Goal: Information Seeking & Learning: Check status

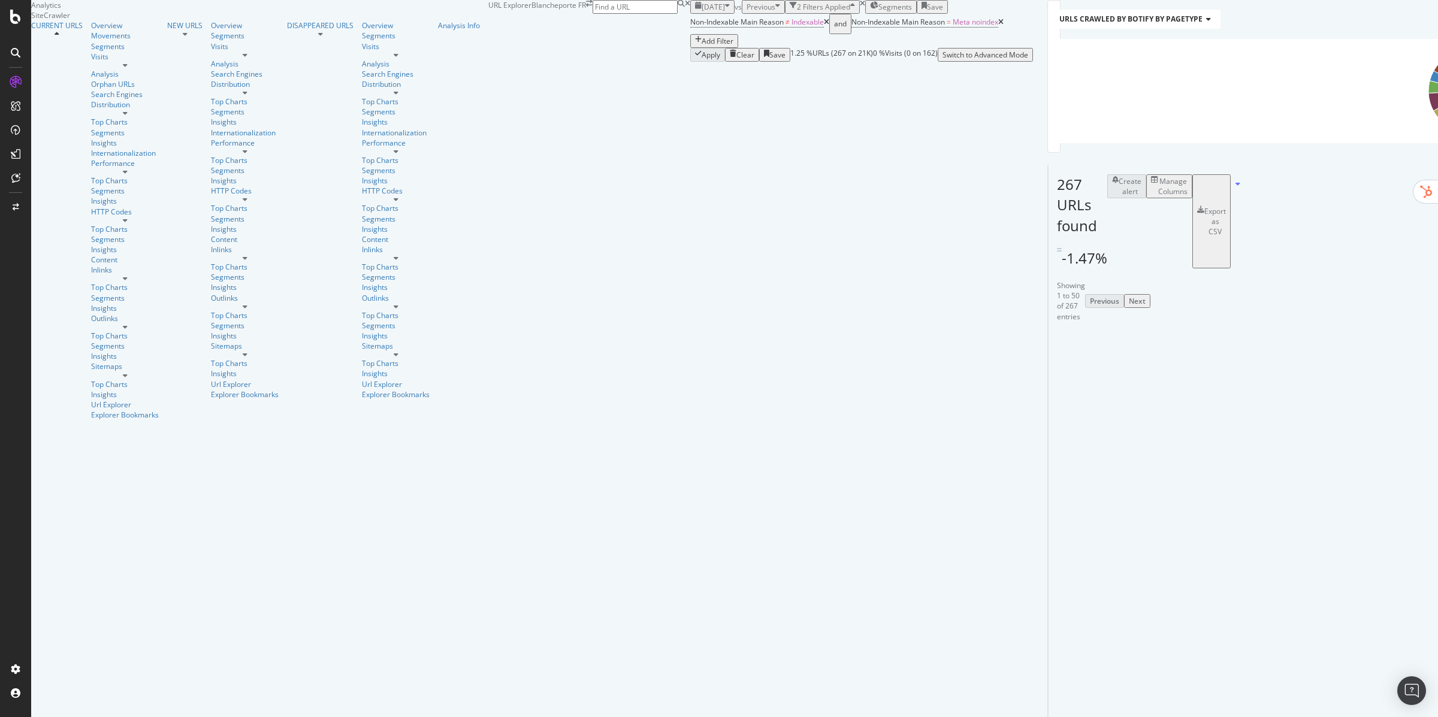
click at [701, 12] on span "[DATE]" at bounding box center [712, 7] width 23 height 10
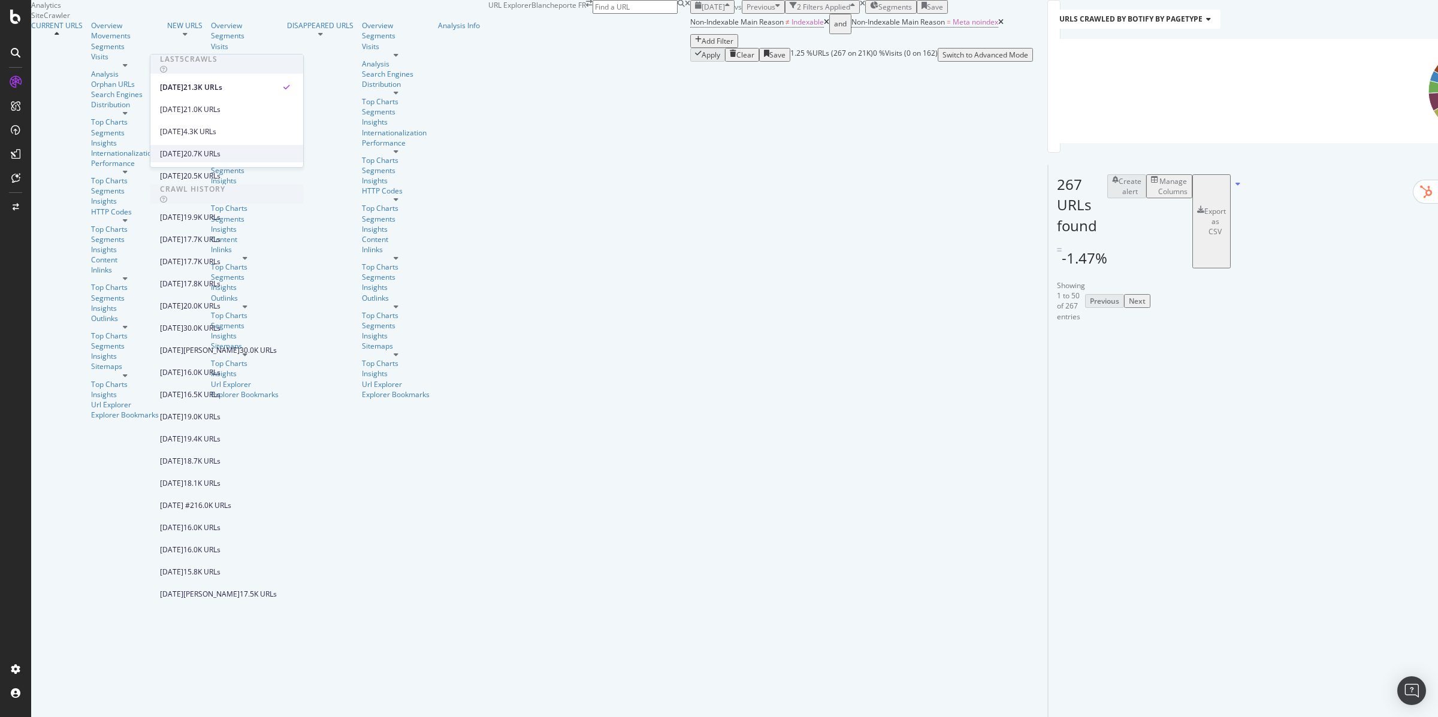
scroll to position [440, 0]
click at [246, 509] on div "17.5K URLs" at bounding box center [258, 594] width 37 height 11
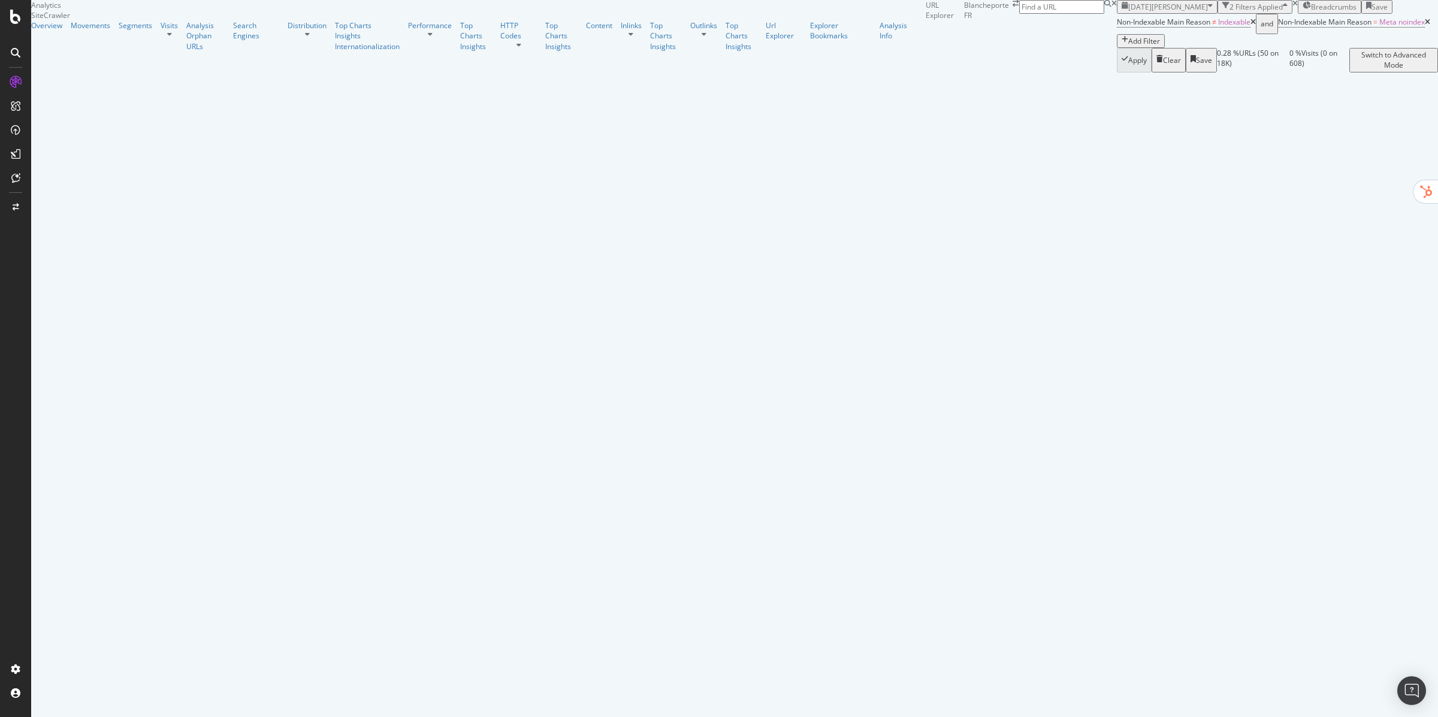
click at [958, 12] on span "[DATE][PERSON_NAME]" at bounding box center [1168, 7] width 80 height 10
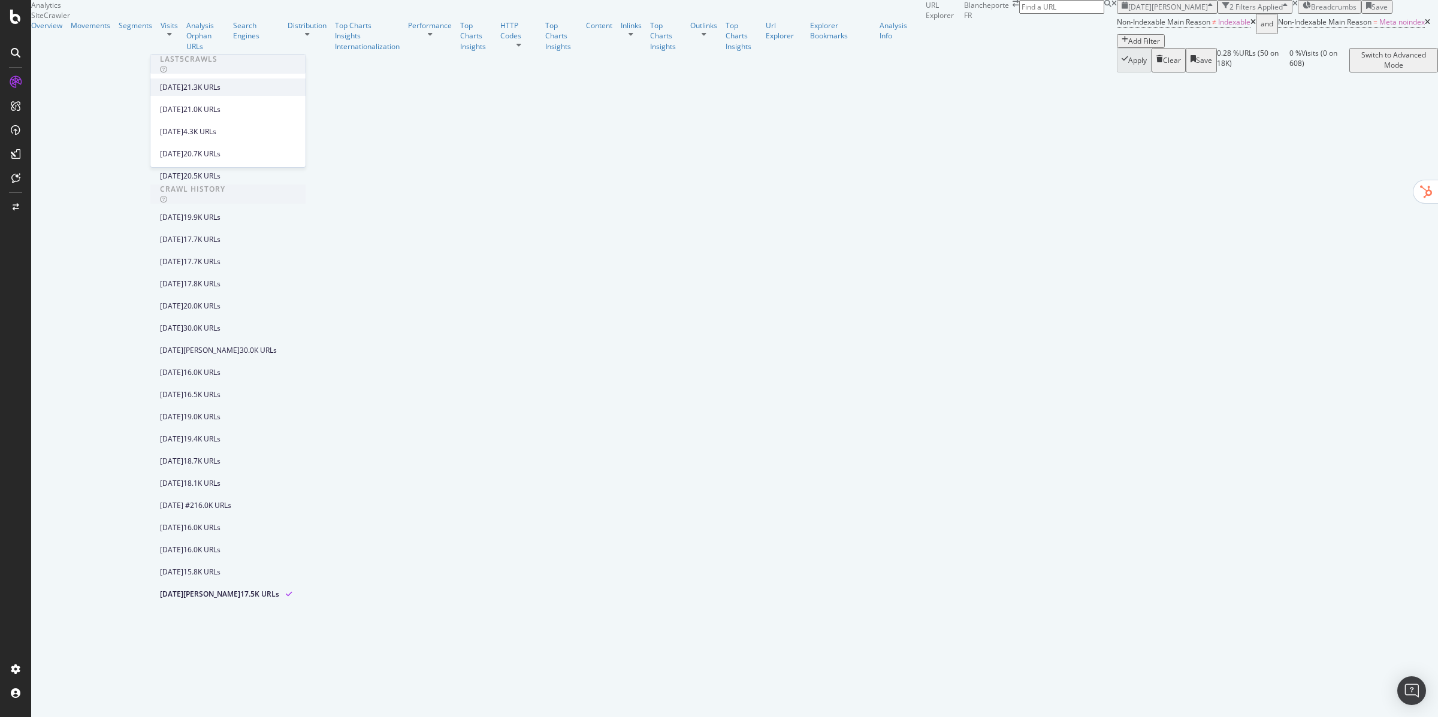
click at [183, 86] on div "[DATE]" at bounding box center [171, 87] width 23 height 11
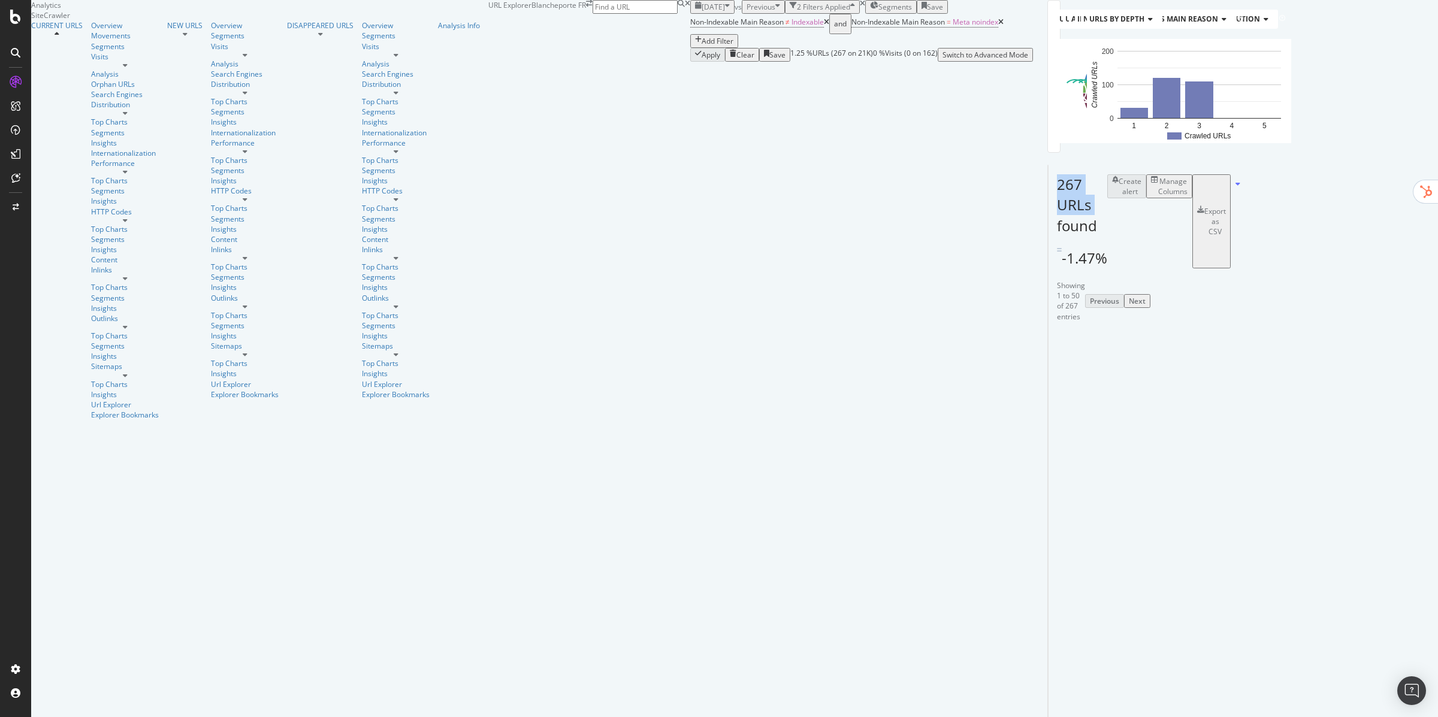
drag, startPoint x: 152, startPoint y: 323, endPoint x: 223, endPoint y: 324, distance: 71.3
click at [958, 268] on div "267 URLs found -1.47% Create alert Manage Columns Export as CSV" at bounding box center [1057, 216] width 18 height 103
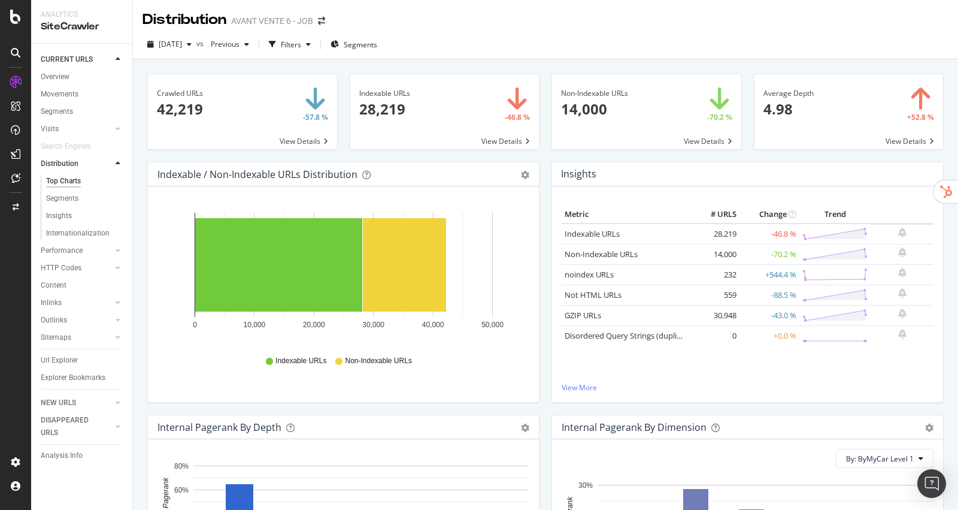
scroll to position [116, 0]
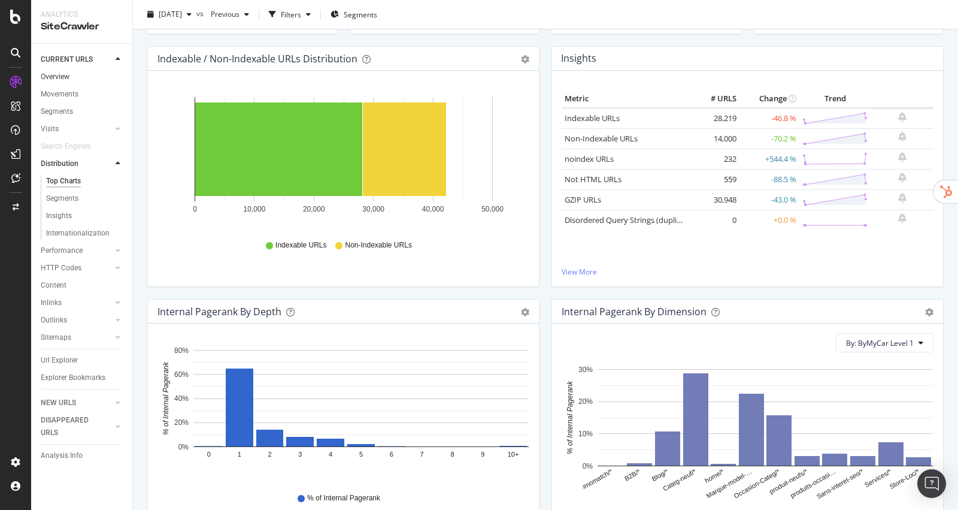
click at [76, 82] on link "Overview" at bounding box center [82, 77] width 83 height 13
click at [67, 78] on div "Overview" at bounding box center [55, 77] width 29 height 13
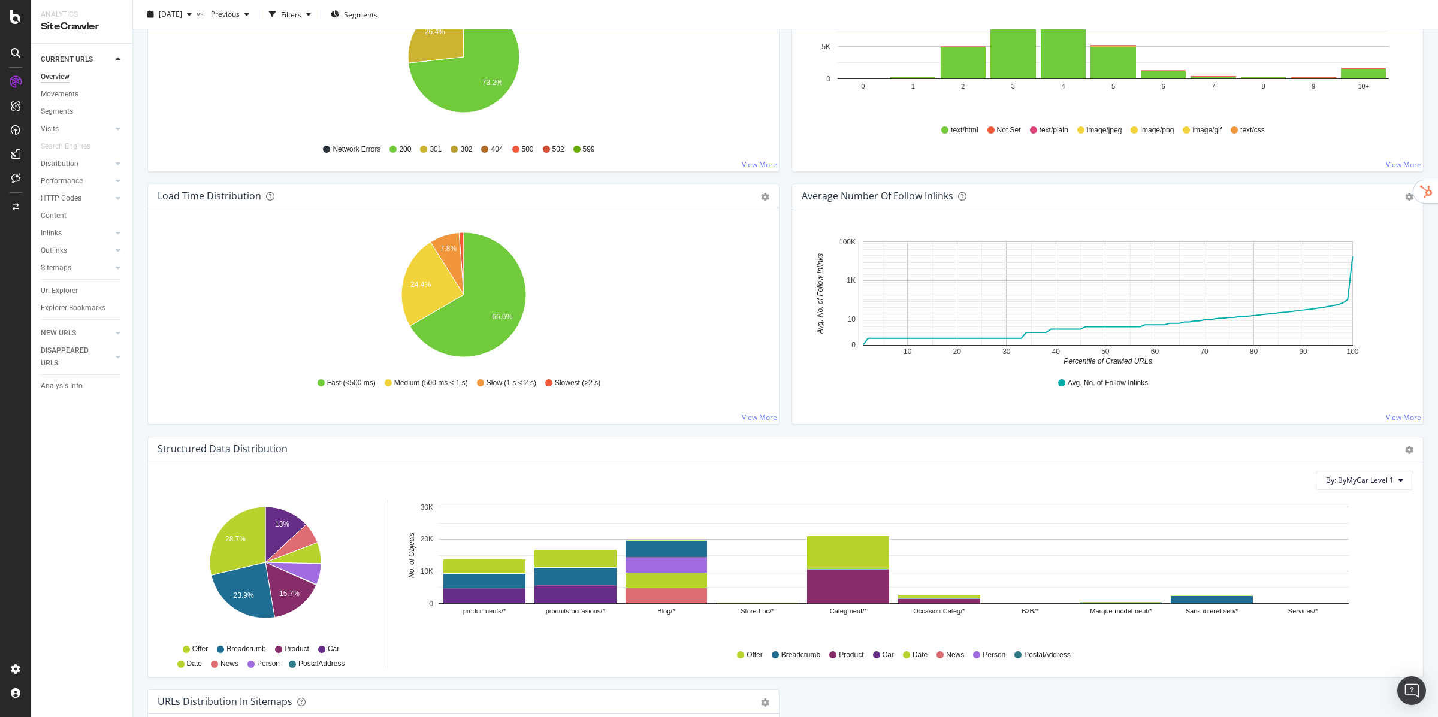
scroll to position [753, 0]
